Goal: Task Accomplishment & Management: Manage account settings

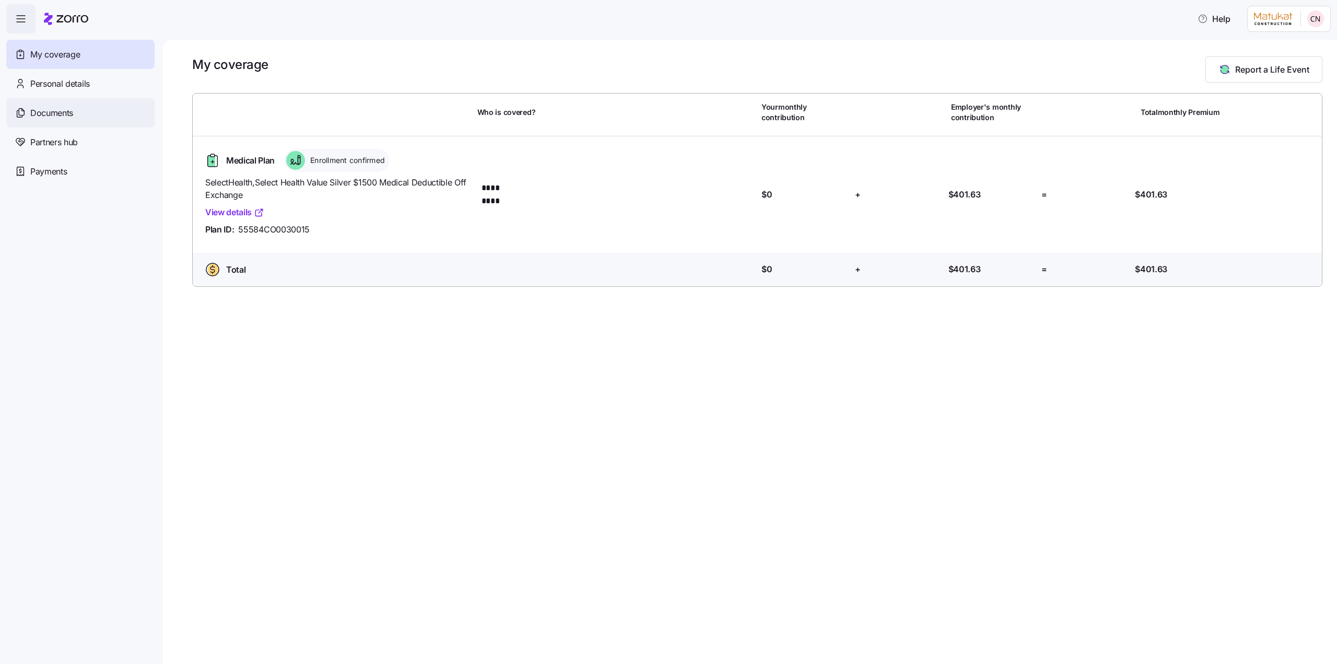
drag, startPoint x: 60, startPoint y: 81, endPoint x: 59, endPoint y: 100, distance: 18.8
click at [60, 81] on span "Personal details" at bounding box center [60, 83] width 60 height 13
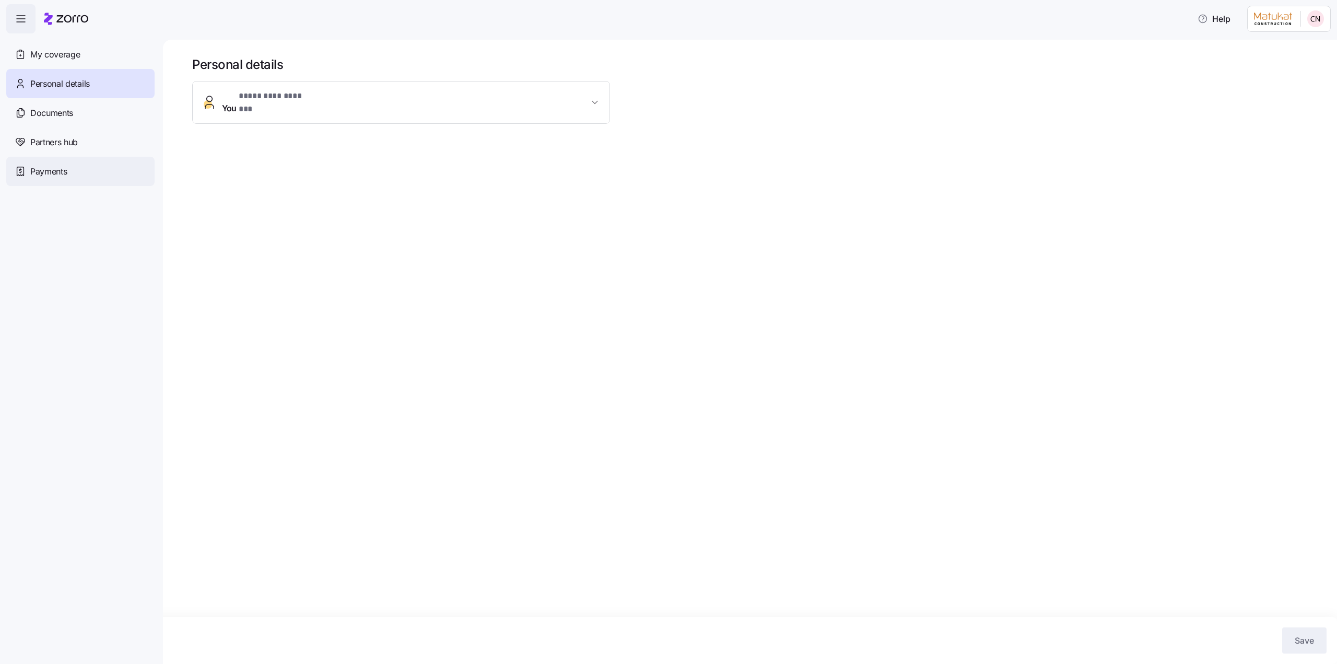
click at [54, 175] on span "Payments" at bounding box center [48, 171] width 37 height 13
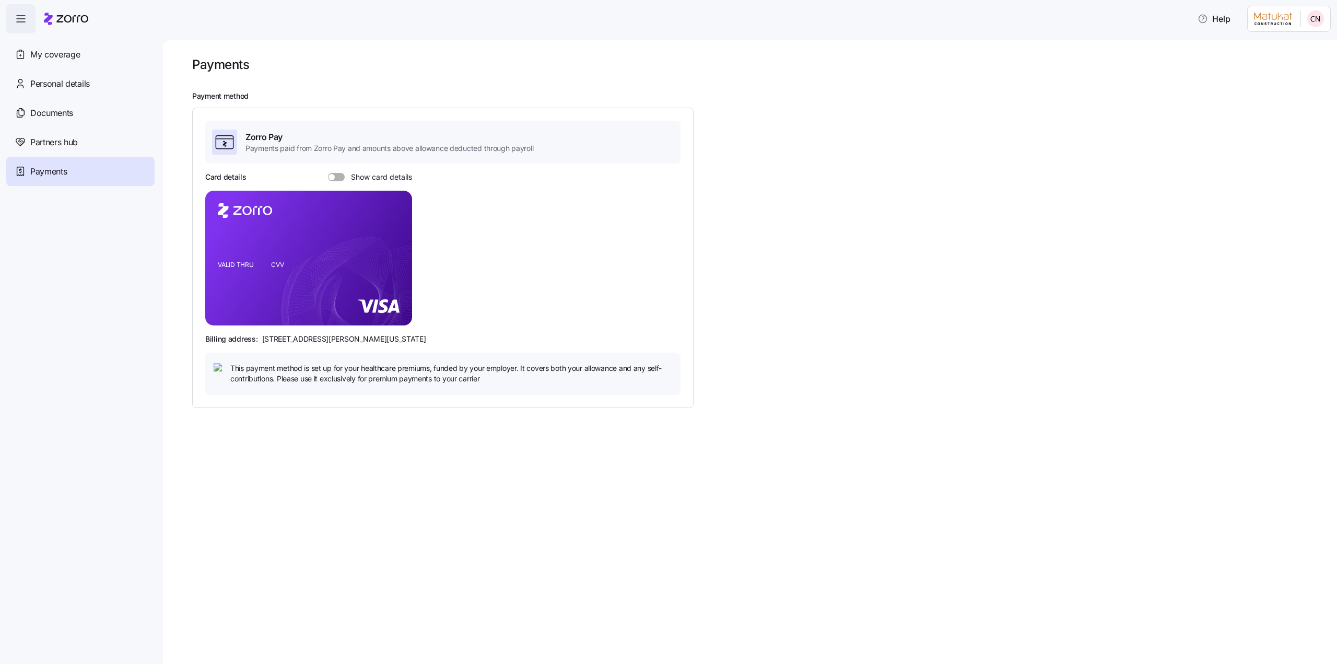
click at [336, 176] on span at bounding box center [340, 177] width 10 height 8
click at [328, 173] on input "Show card details" at bounding box center [328, 173] width 0 height 0
click at [337, 173] on span at bounding box center [333, 177] width 10 height 8
click at [328, 173] on input "Show card details" at bounding box center [328, 173] width 0 height 0
drag, startPoint x: 56, startPoint y: 142, endPoint x: 57, endPoint y: 132, distance: 10.5
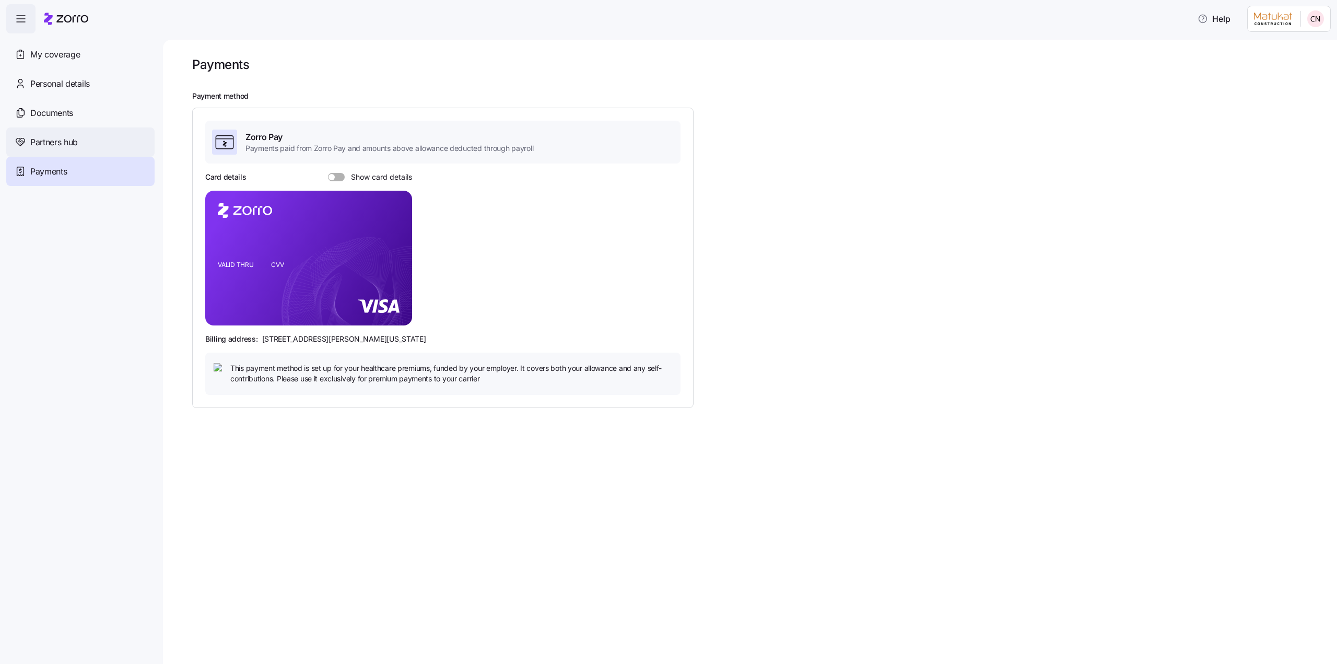
click at [56, 142] on span "Partners hub" at bounding box center [54, 142] width 48 height 13
